Goal: Task Accomplishment & Management: Manage account settings

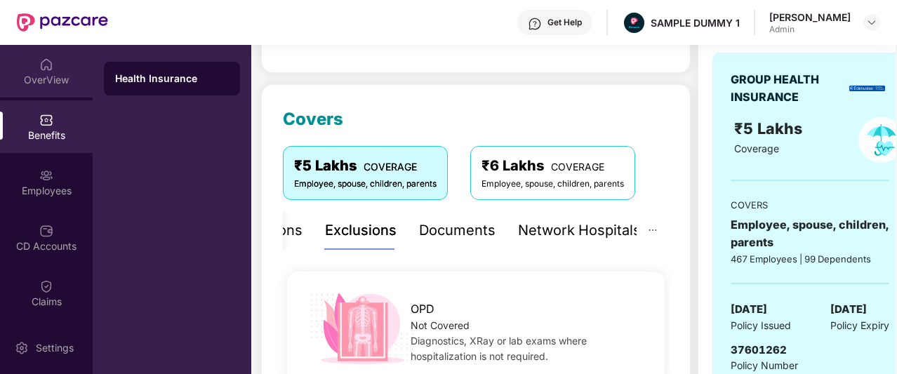
click at [29, 82] on div "OverView" at bounding box center [46, 80] width 93 height 14
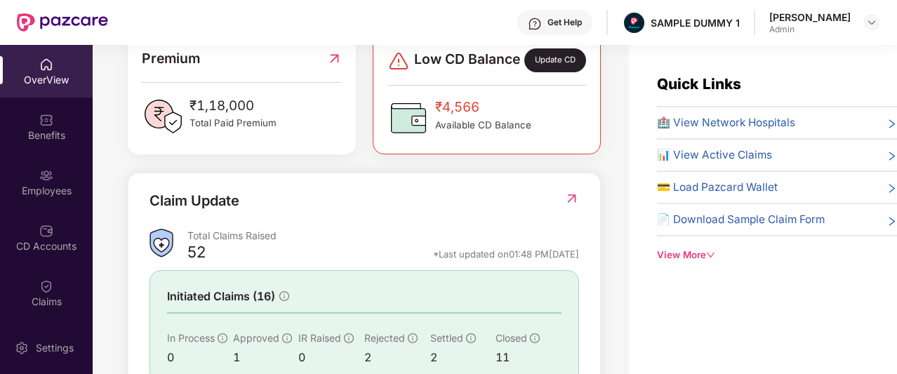
scroll to position [382, 0]
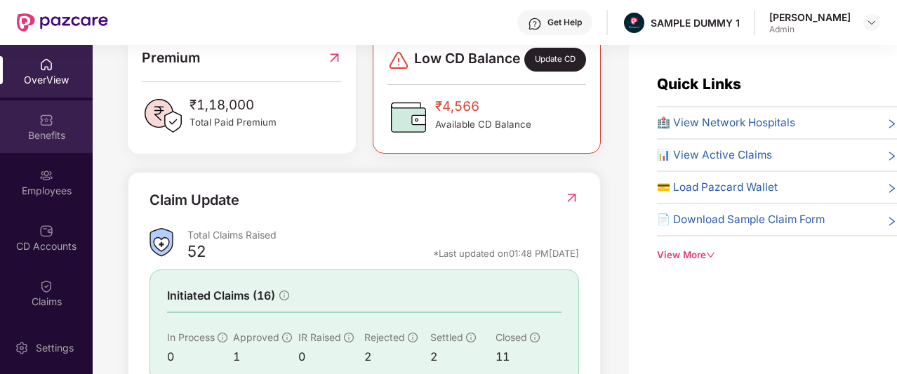
click at [41, 116] on img at bounding box center [46, 120] width 14 height 14
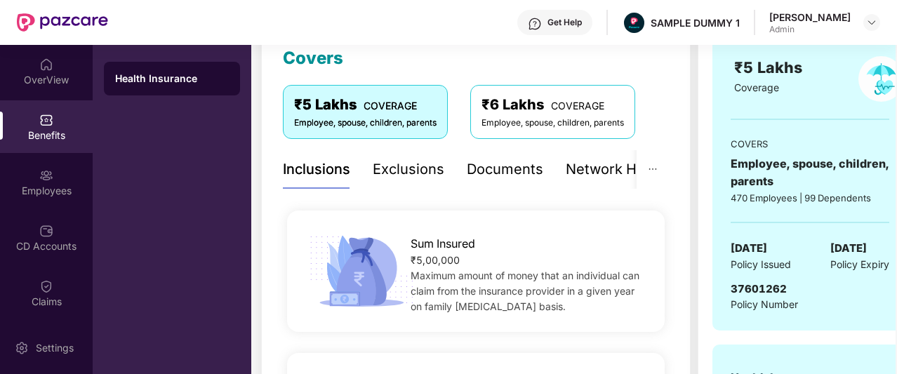
scroll to position [190, 0]
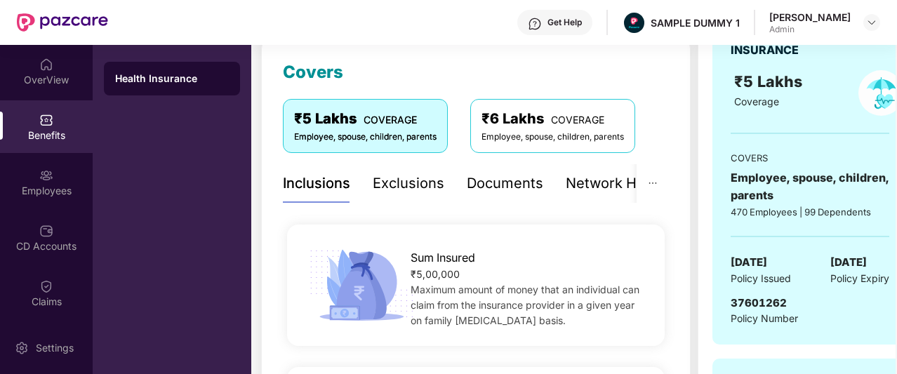
click at [394, 186] on div "Exclusions" at bounding box center [409, 184] width 72 height 22
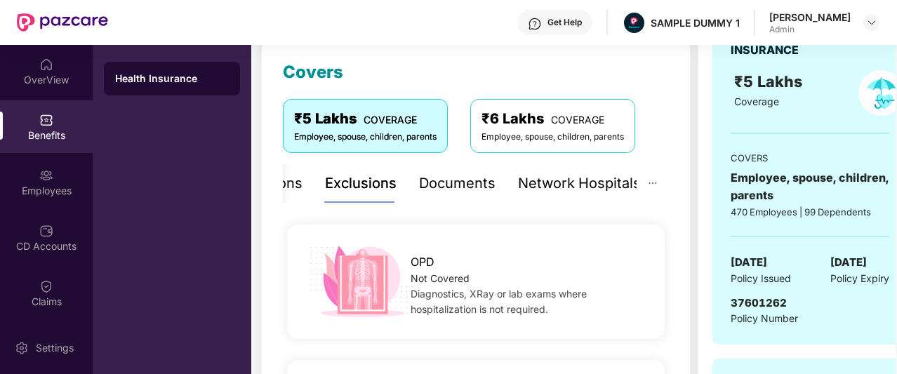
click at [441, 186] on div "Documents" at bounding box center [457, 184] width 76 height 22
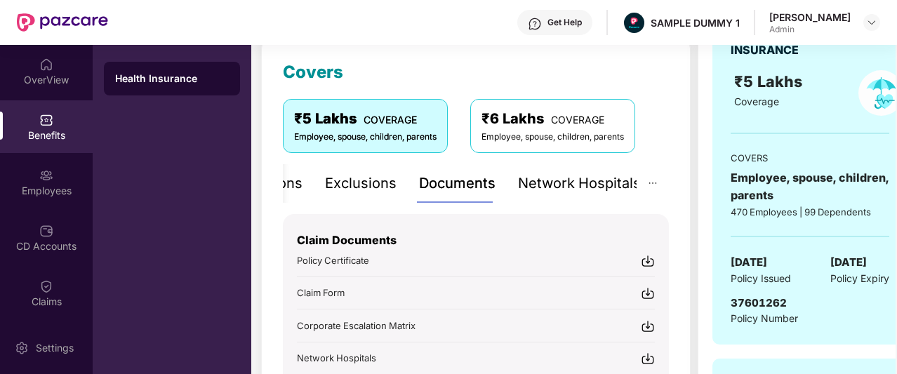
click at [553, 187] on div "Network Hospitals" at bounding box center [579, 184] width 123 height 22
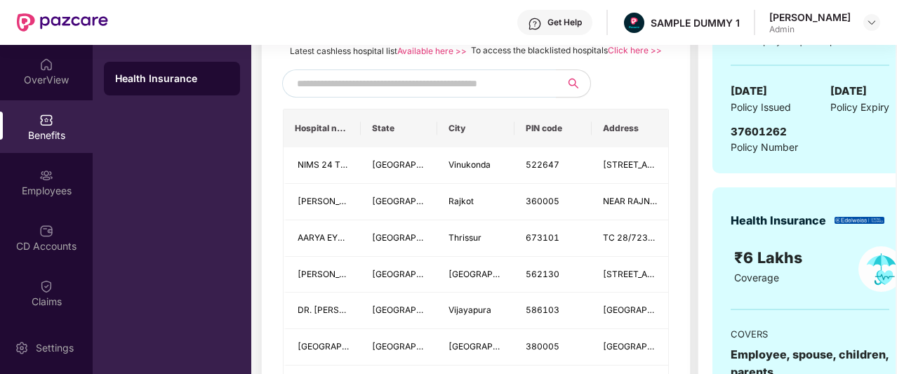
scroll to position [364, 0]
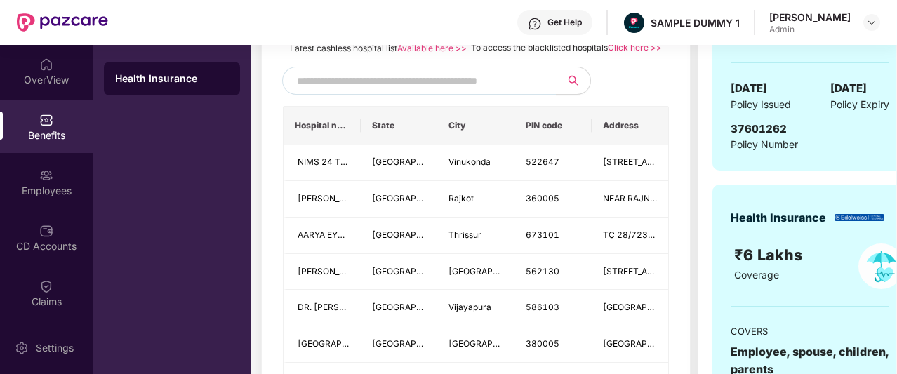
click at [400, 91] on input "text" at bounding box center [417, 80] width 240 height 21
type input "******"
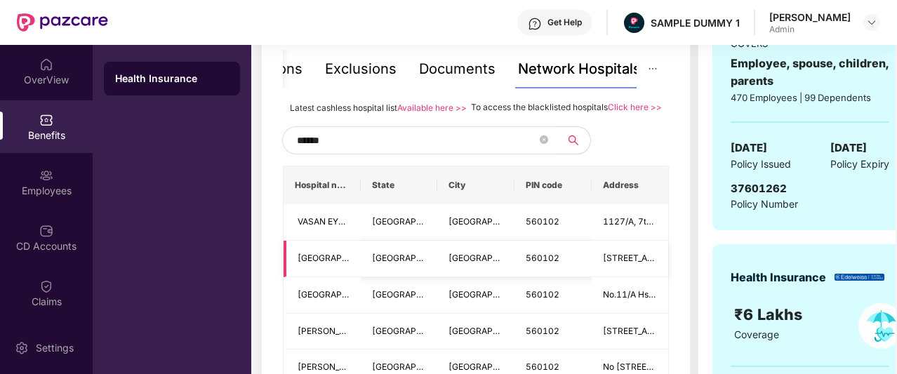
scroll to position [295, 0]
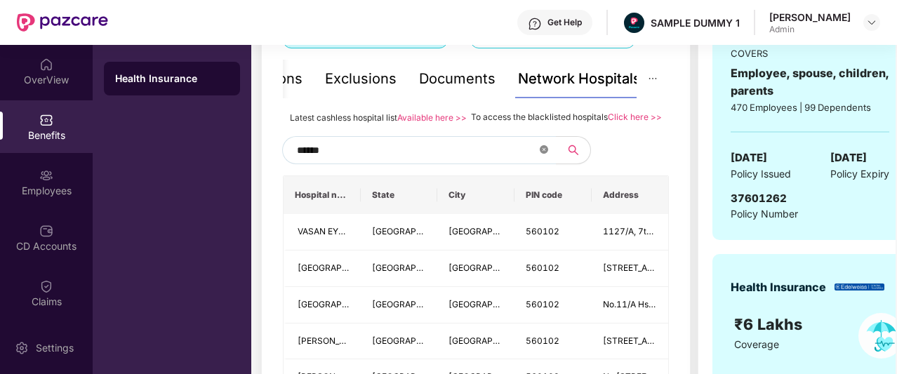
click at [543, 154] on icon "close-circle" at bounding box center [544, 149] width 8 height 8
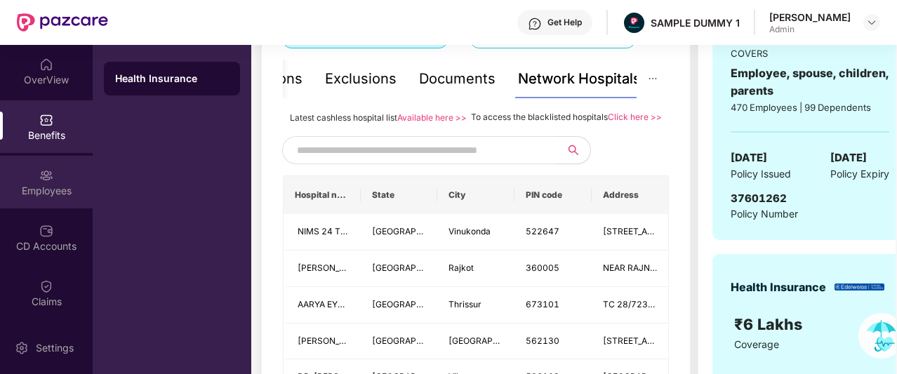
click at [66, 173] on div "Employees" at bounding box center [46, 182] width 93 height 53
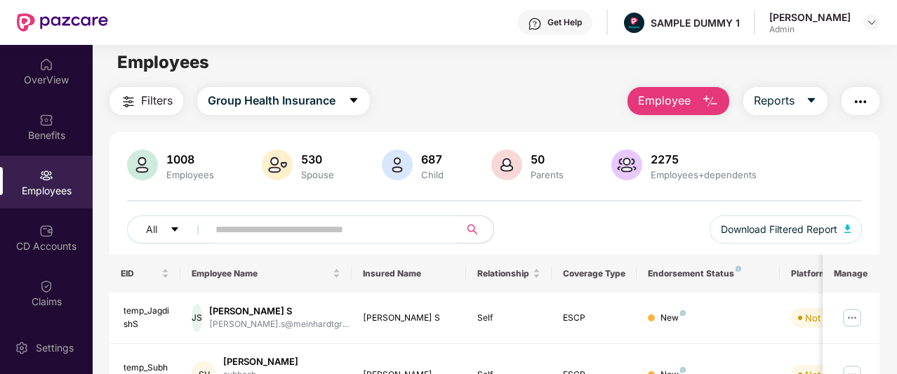
scroll to position [0, 0]
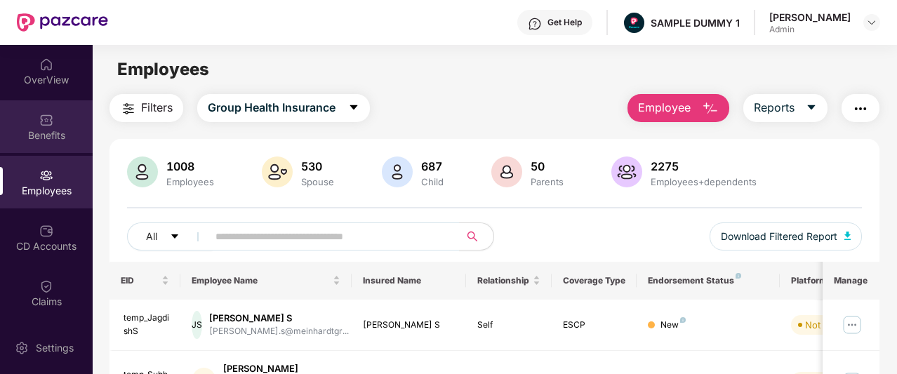
click at [39, 112] on div at bounding box center [46, 119] width 14 height 14
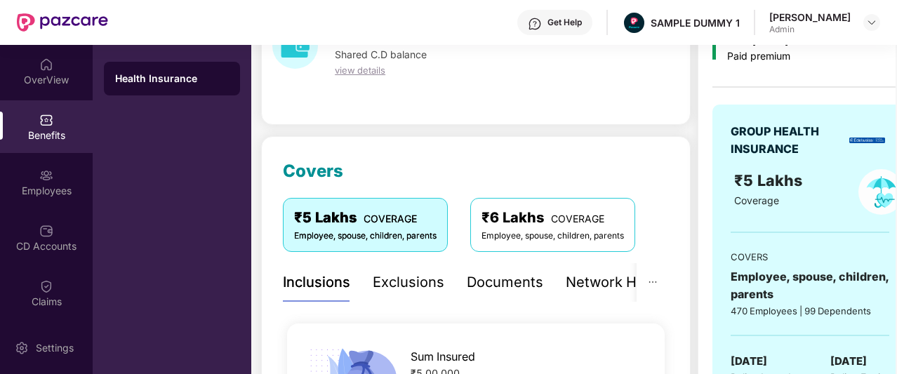
scroll to position [134, 0]
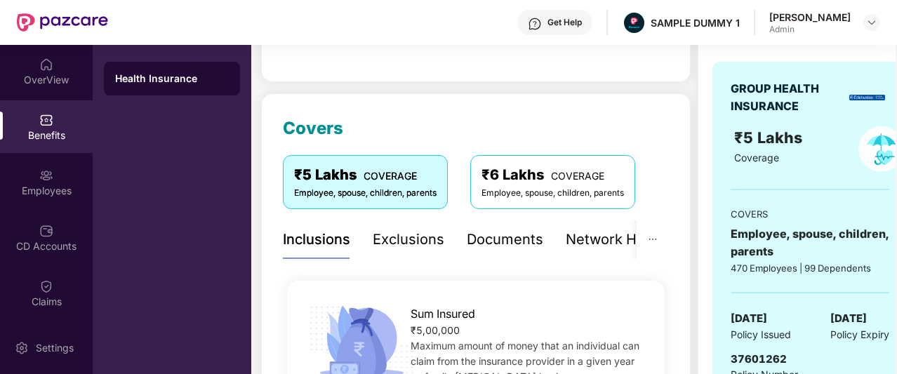
click at [573, 239] on div "Network Hospitals" at bounding box center [627, 240] width 123 height 22
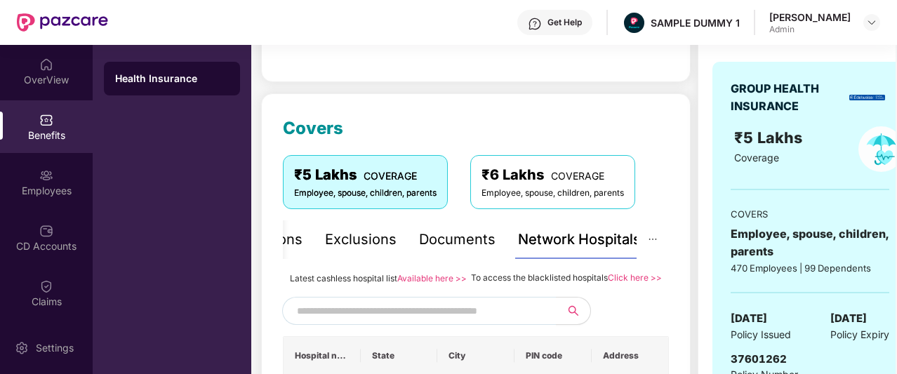
click at [462, 319] on input "text" at bounding box center [417, 310] width 240 height 21
click at [439, 321] on input "text" at bounding box center [417, 310] width 240 height 21
type input "******"
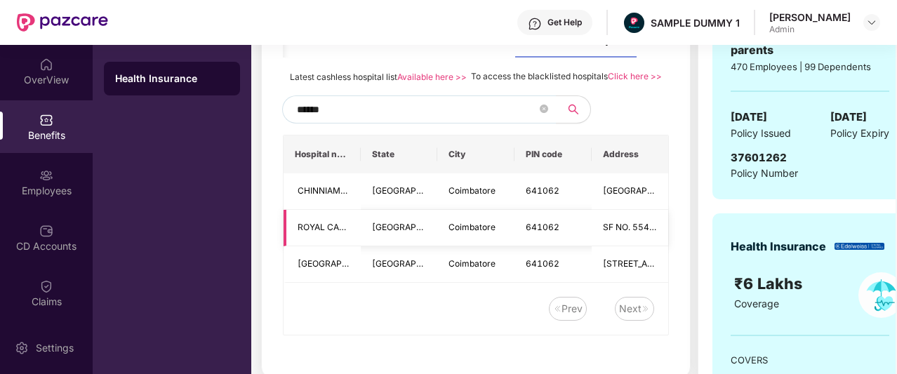
scroll to position [336, 0]
click at [545, 112] on icon "close-circle" at bounding box center [544, 108] width 8 height 8
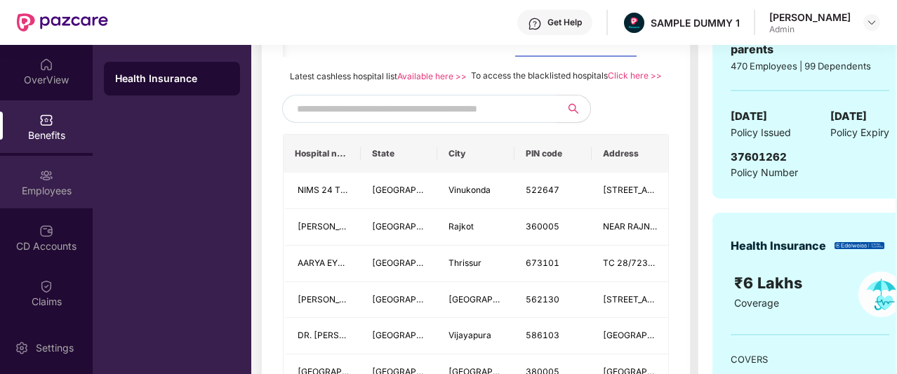
click at [48, 189] on div "Employees" at bounding box center [46, 191] width 93 height 14
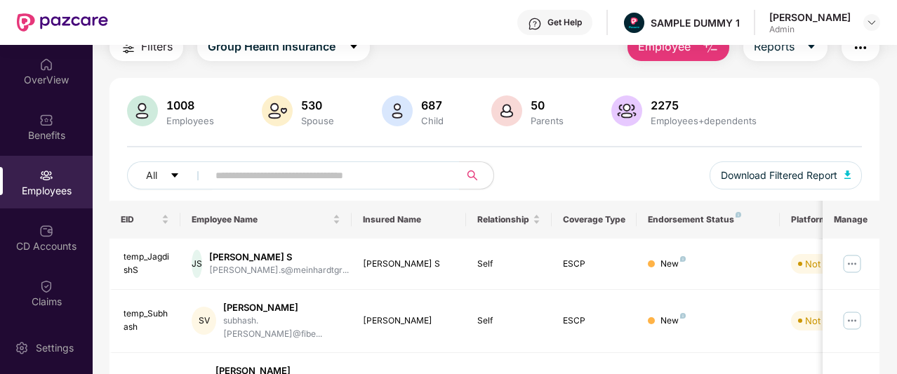
scroll to position [0, 0]
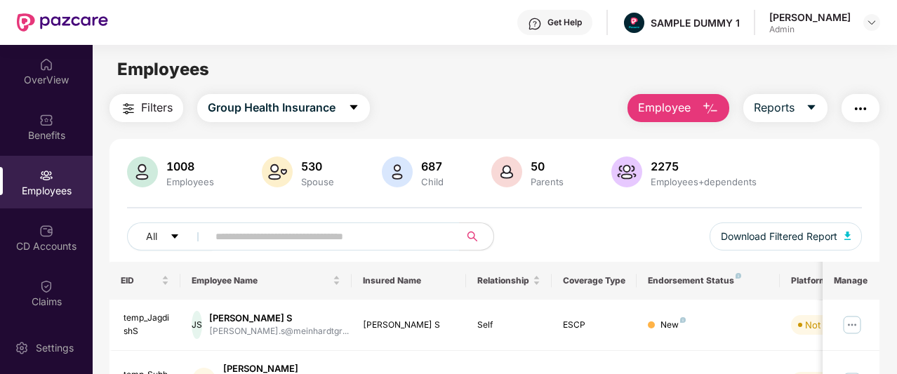
click at [677, 114] on span "Employee" at bounding box center [664, 108] width 53 height 18
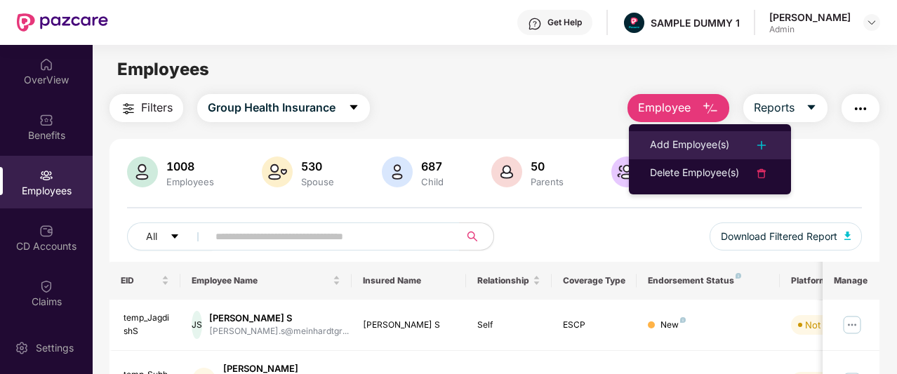
click at [693, 138] on div "Add Employee(s)" at bounding box center [689, 145] width 79 height 17
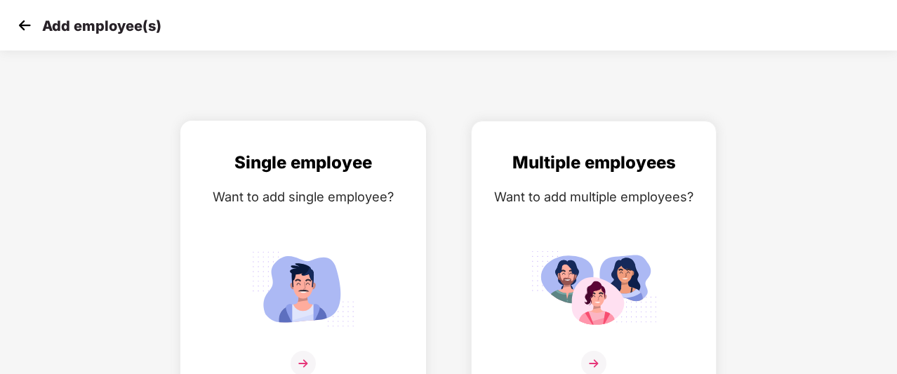
scroll to position [22, 0]
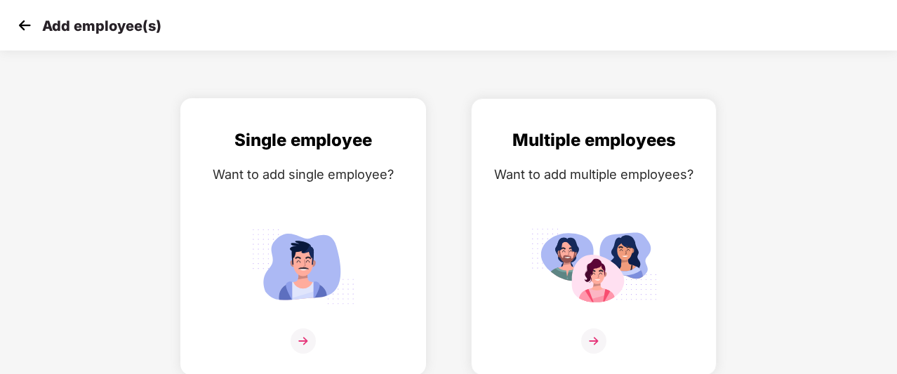
click at [363, 198] on div "Single employee Want to add single employee?" at bounding box center [303, 249] width 216 height 244
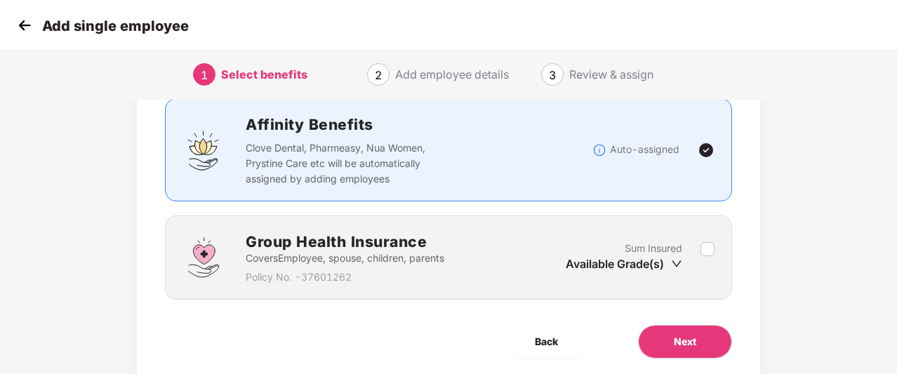
scroll to position [97, 0]
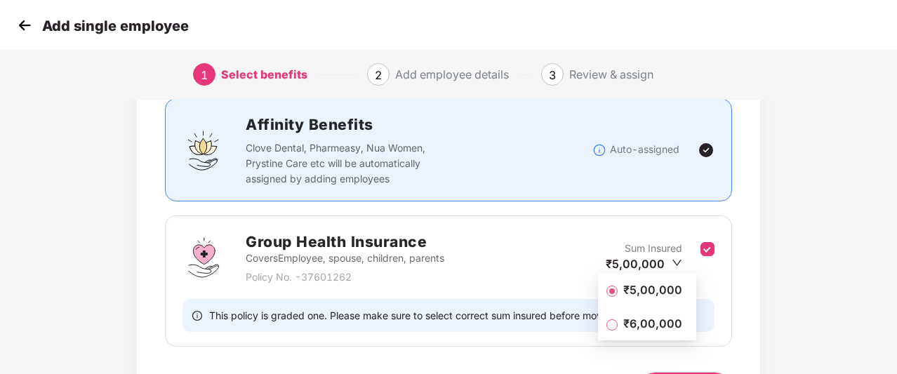
click at [669, 298] on li "₹5,00,000" at bounding box center [647, 290] width 98 height 28
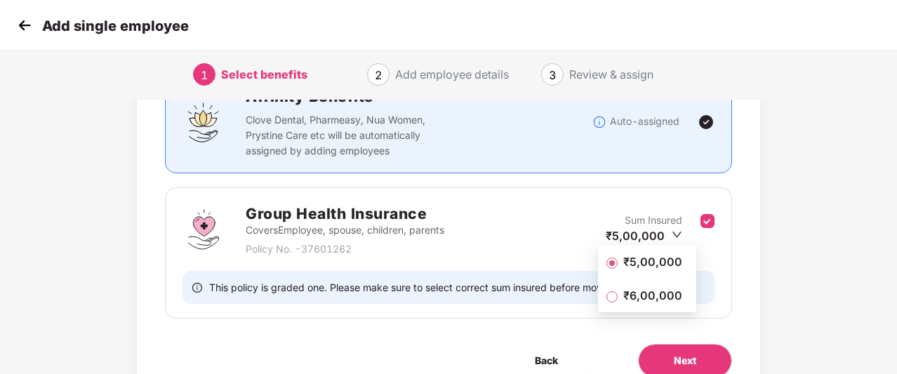
scroll to position [126, 0]
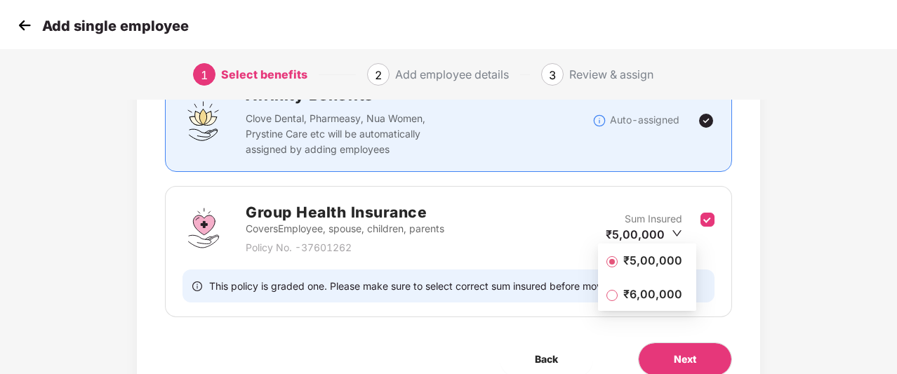
click at [651, 259] on span "₹5,00,000" at bounding box center [653, 260] width 70 height 15
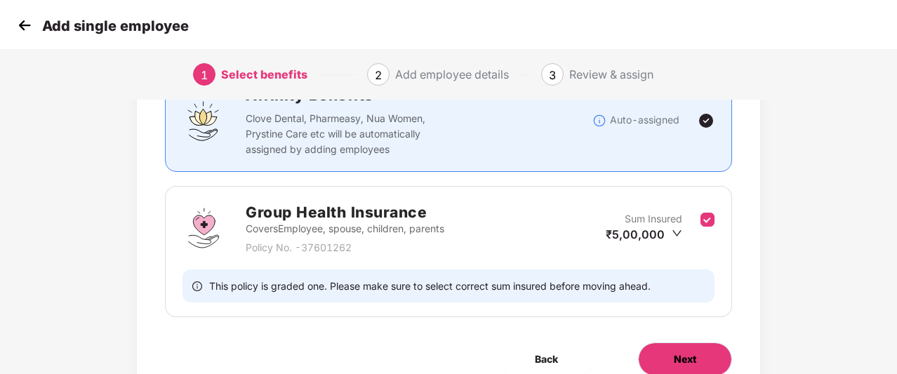
click at [702, 366] on button "Next" at bounding box center [685, 359] width 94 height 34
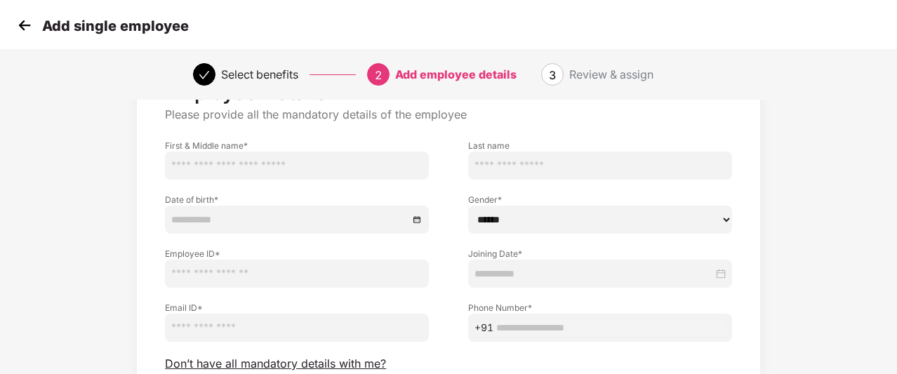
scroll to position [65, 0]
click at [25, 28] on img at bounding box center [24, 25] width 21 height 21
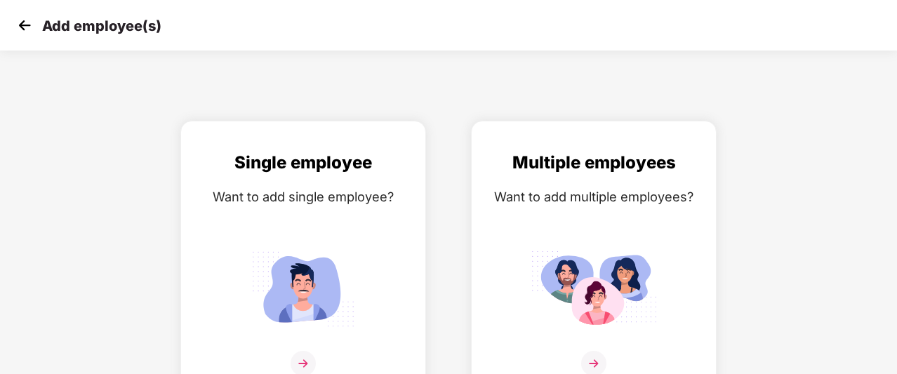
click at [25, 28] on img at bounding box center [24, 25] width 21 height 21
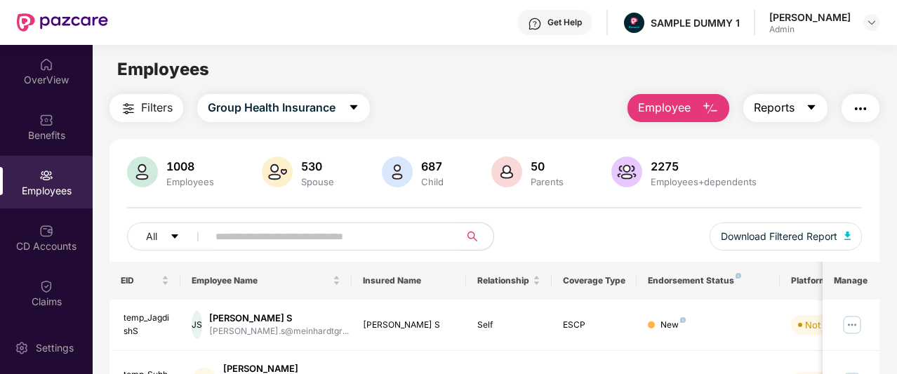
click at [796, 105] on button "Reports" at bounding box center [785, 108] width 84 height 28
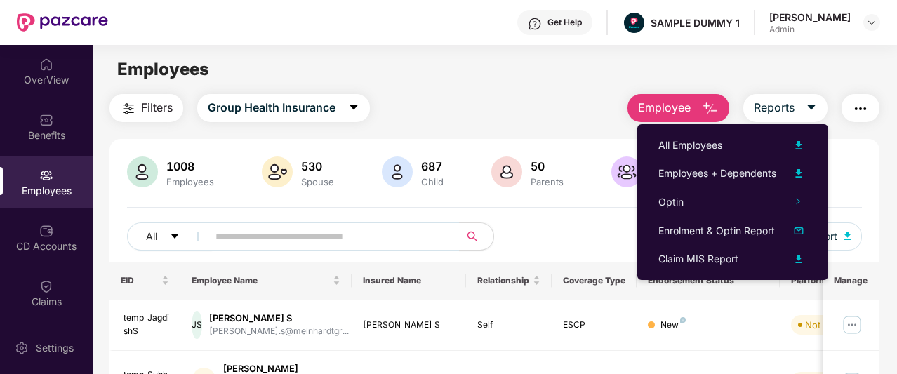
click at [855, 116] on img "button" at bounding box center [860, 108] width 17 height 17
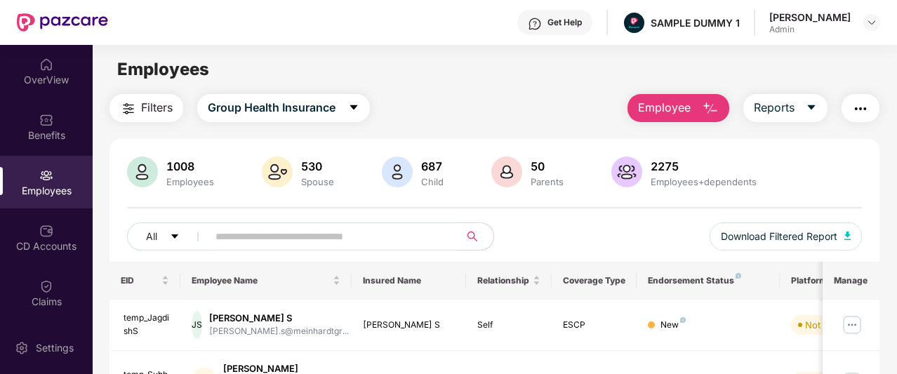
click at [542, 75] on div "Employees" at bounding box center [494, 69] width 803 height 27
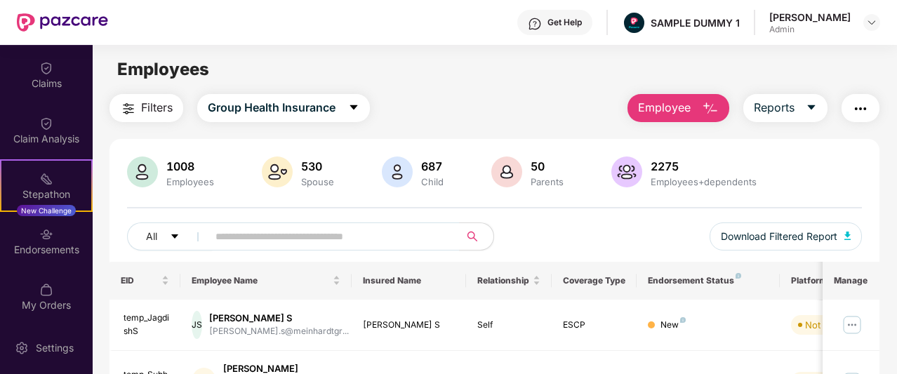
scroll to position [222, 0]
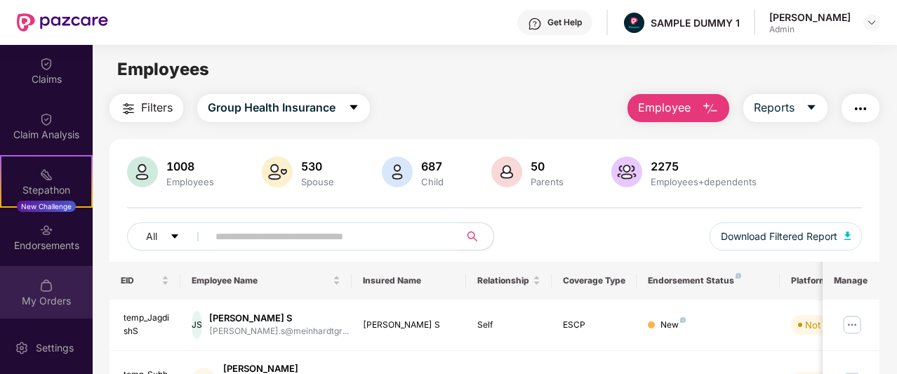
click at [51, 287] on div "My Orders" at bounding box center [46, 292] width 93 height 53
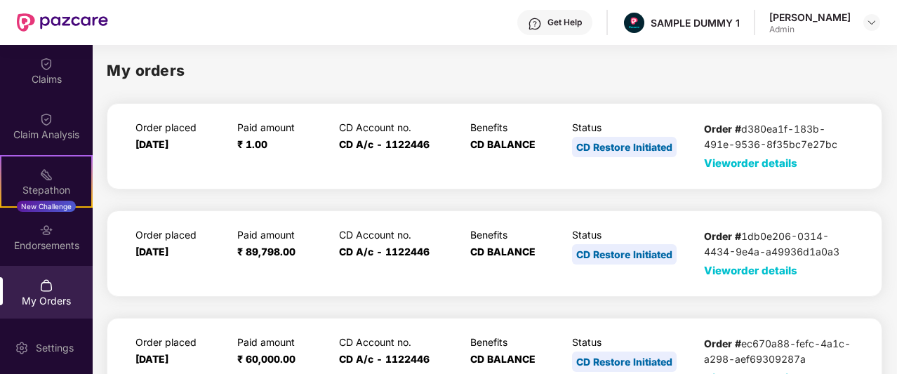
click at [786, 163] on span "View order details" at bounding box center [750, 162] width 93 height 13
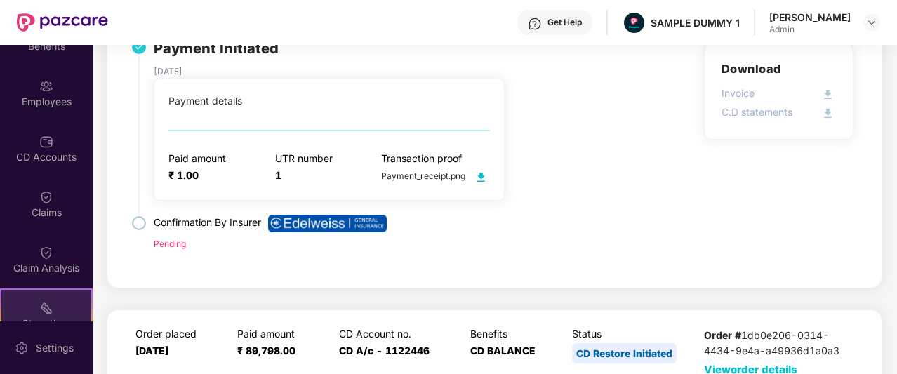
scroll to position [88, 0]
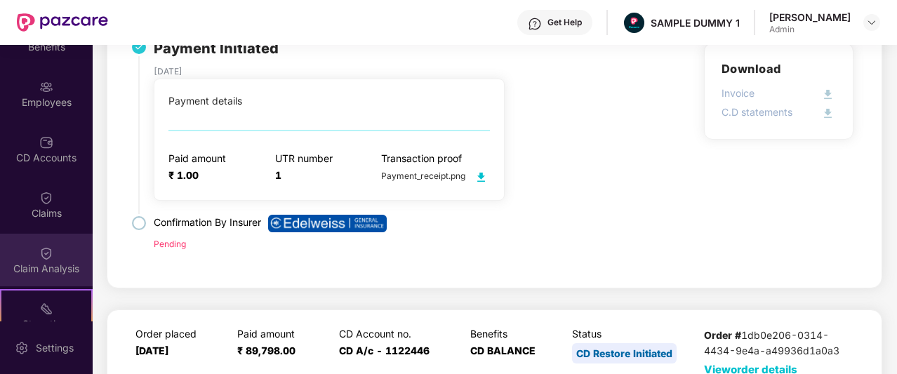
click at [55, 260] on div "Claim Analysis" at bounding box center [46, 260] width 93 height 53
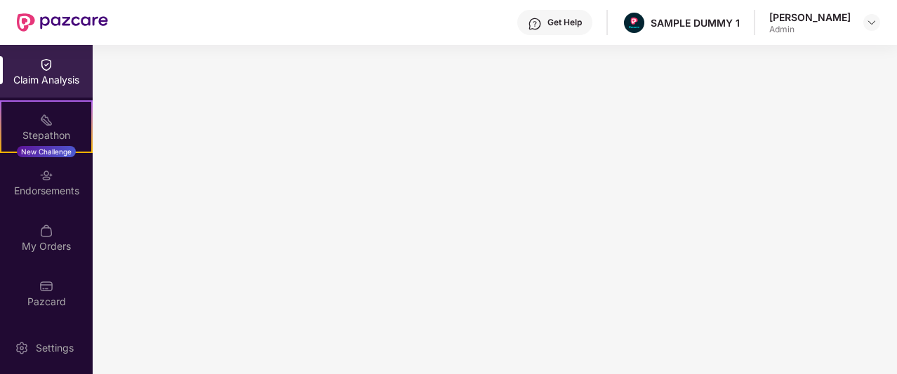
scroll to position [0, 0]
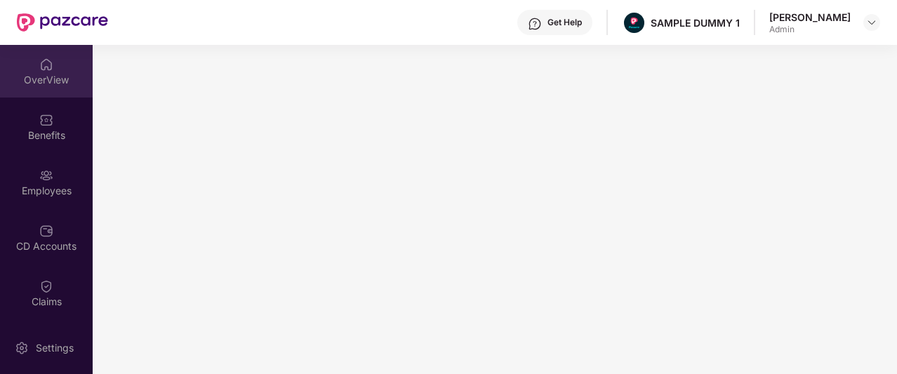
click at [55, 88] on div "OverView" at bounding box center [46, 71] width 93 height 53
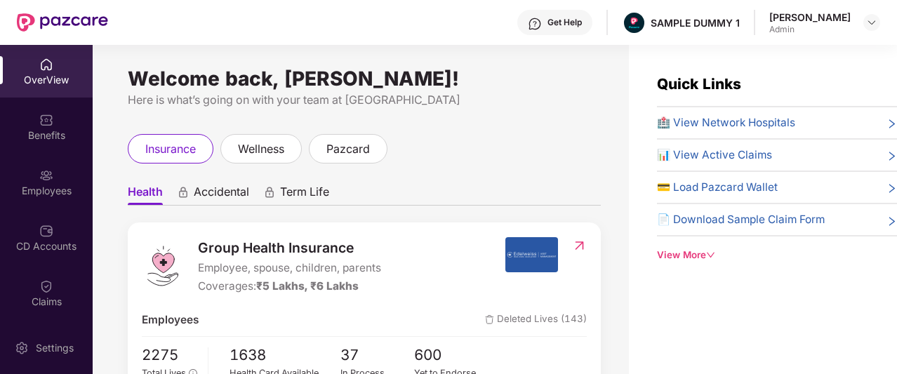
click at [702, 257] on div "View More" at bounding box center [777, 255] width 240 height 15
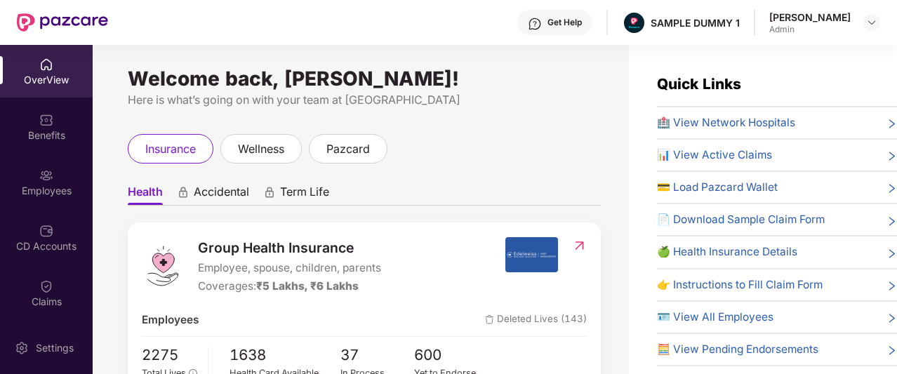
click at [827, 118] on div "🏥 View Network Hospitals" at bounding box center [777, 122] width 240 height 17
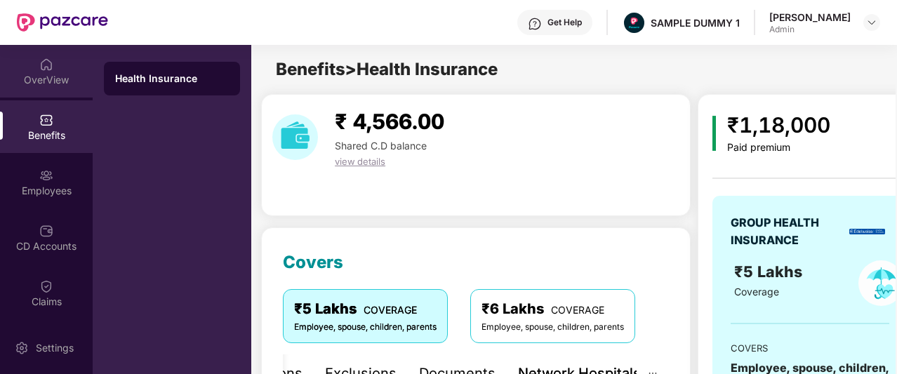
click at [71, 88] on div "OverView" at bounding box center [46, 71] width 93 height 53
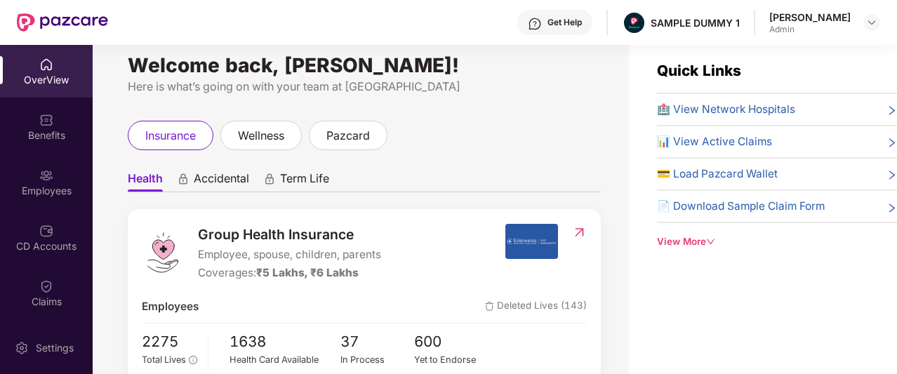
scroll to position [17, 0]
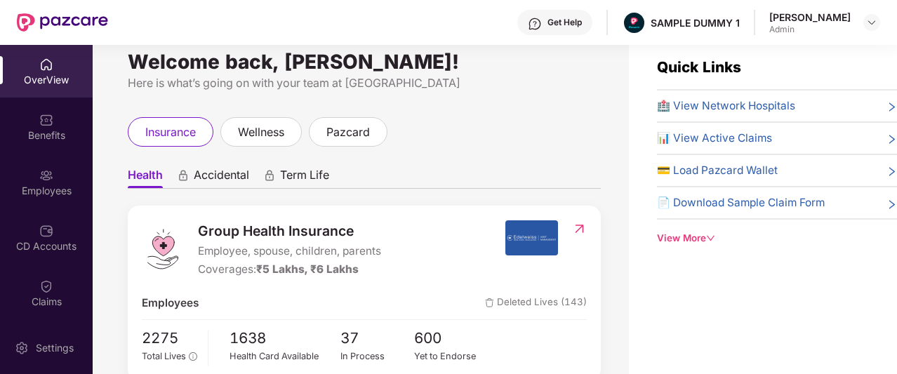
click at [704, 234] on div "View More" at bounding box center [777, 238] width 240 height 15
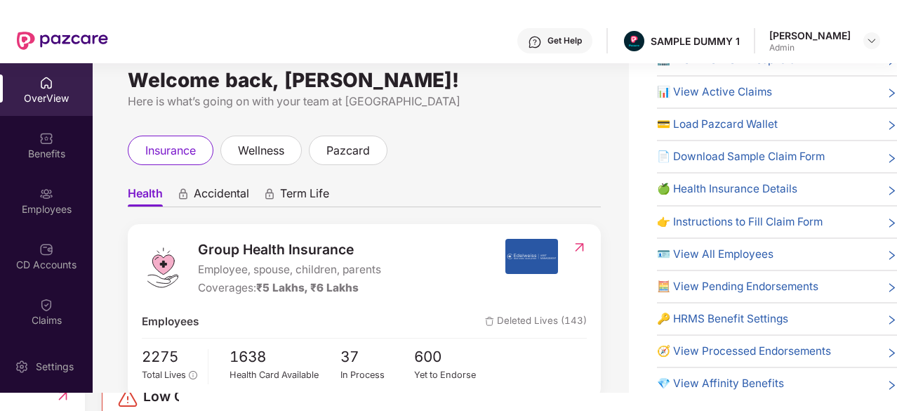
scroll to position [0, 0]
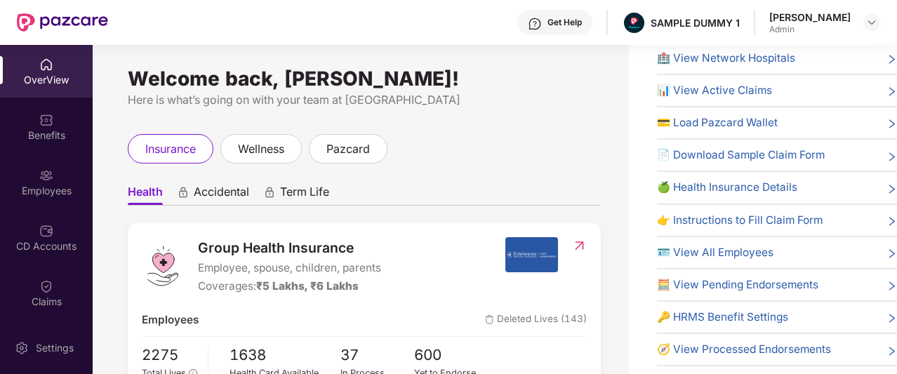
click at [584, 15] on div "Get Help" at bounding box center [554, 22] width 75 height 25
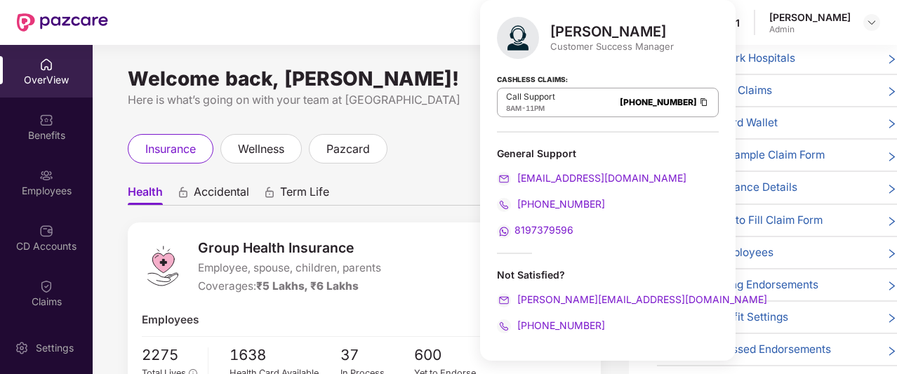
click at [397, 151] on div "insurance wellness pazcard" at bounding box center [364, 148] width 473 height 29
